Goal: Task Accomplishment & Management: Complete application form

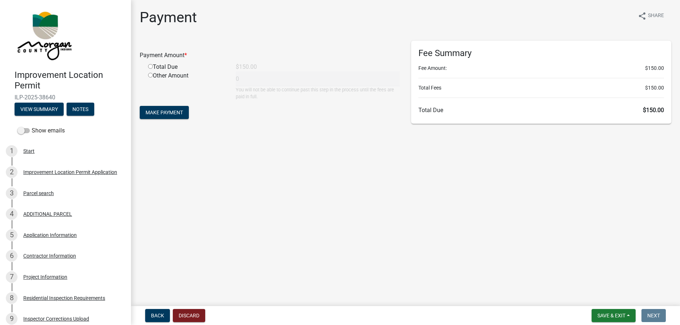
click at [151, 65] on input "radio" at bounding box center [150, 66] width 5 height 5
radio input "true"
type input "150"
click at [167, 107] on button "Make Payment" at bounding box center [164, 112] width 49 height 13
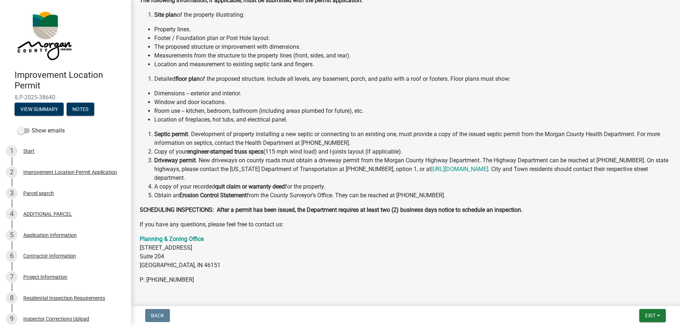
scroll to position [199, 0]
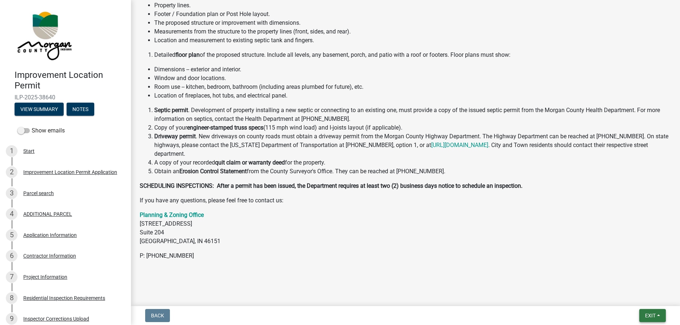
click at [648, 314] on span "Exit" at bounding box center [650, 316] width 11 height 6
click at [0, 0] on div "Save Save & Exit" at bounding box center [0, 0] width 0 height 0
click at [645, 314] on span "Exit" at bounding box center [650, 316] width 11 height 6
click at [635, 300] on button "Save & Exit" at bounding box center [637, 296] width 58 height 17
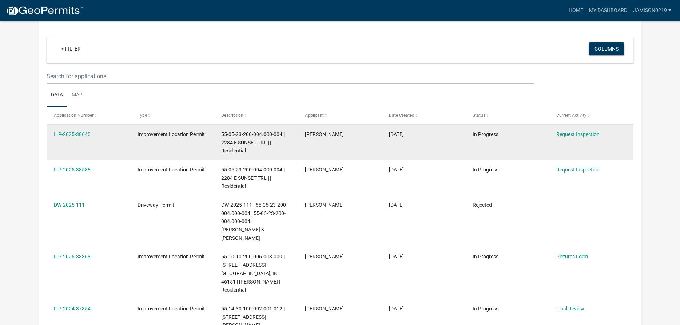
scroll to position [37, 0]
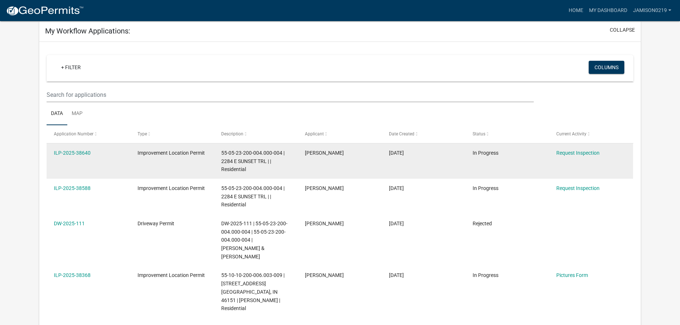
click at [171, 159] on datatable-body-cell "Improvement Location Permit" at bounding box center [173, 160] width 84 height 35
click at [74, 153] on link "ILP-2025-38640" at bounding box center [72, 153] width 37 height 6
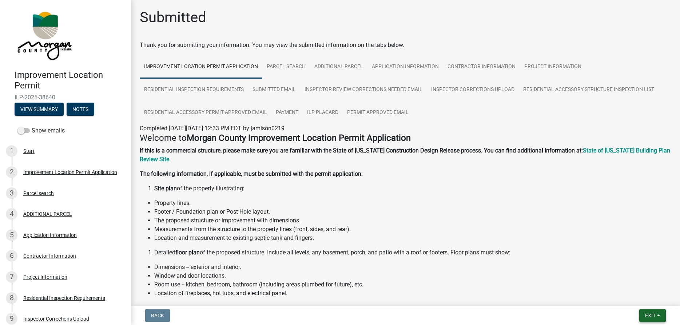
click at [645, 314] on span "Exit" at bounding box center [650, 316] width 11 height 6
click at [624, 300] on button "Save & Exit" at bounding box center [637, 296] width 58 height 17
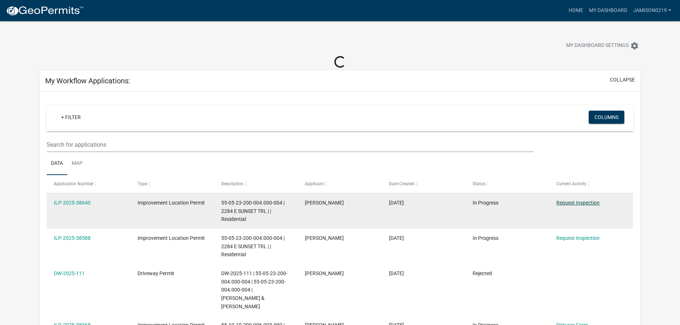
click at [568, 201] on link "Request Inspection" at bounding box center [577, 203] width 43 height 6
